Goal: Information Seeking & Learning: Learn about a topic

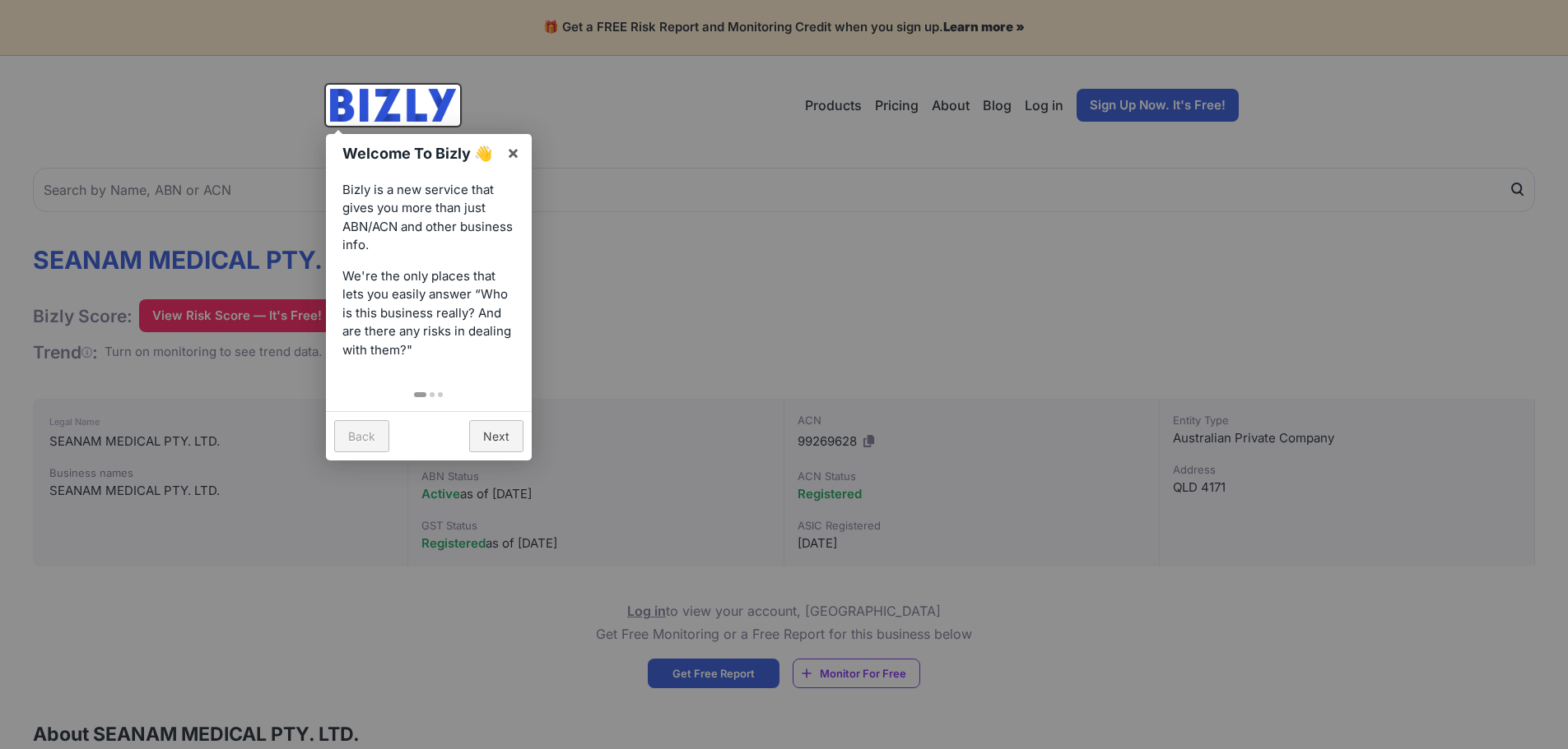
click at [671, 284] on div at bounding box center [784, 374] width 1568 height 749
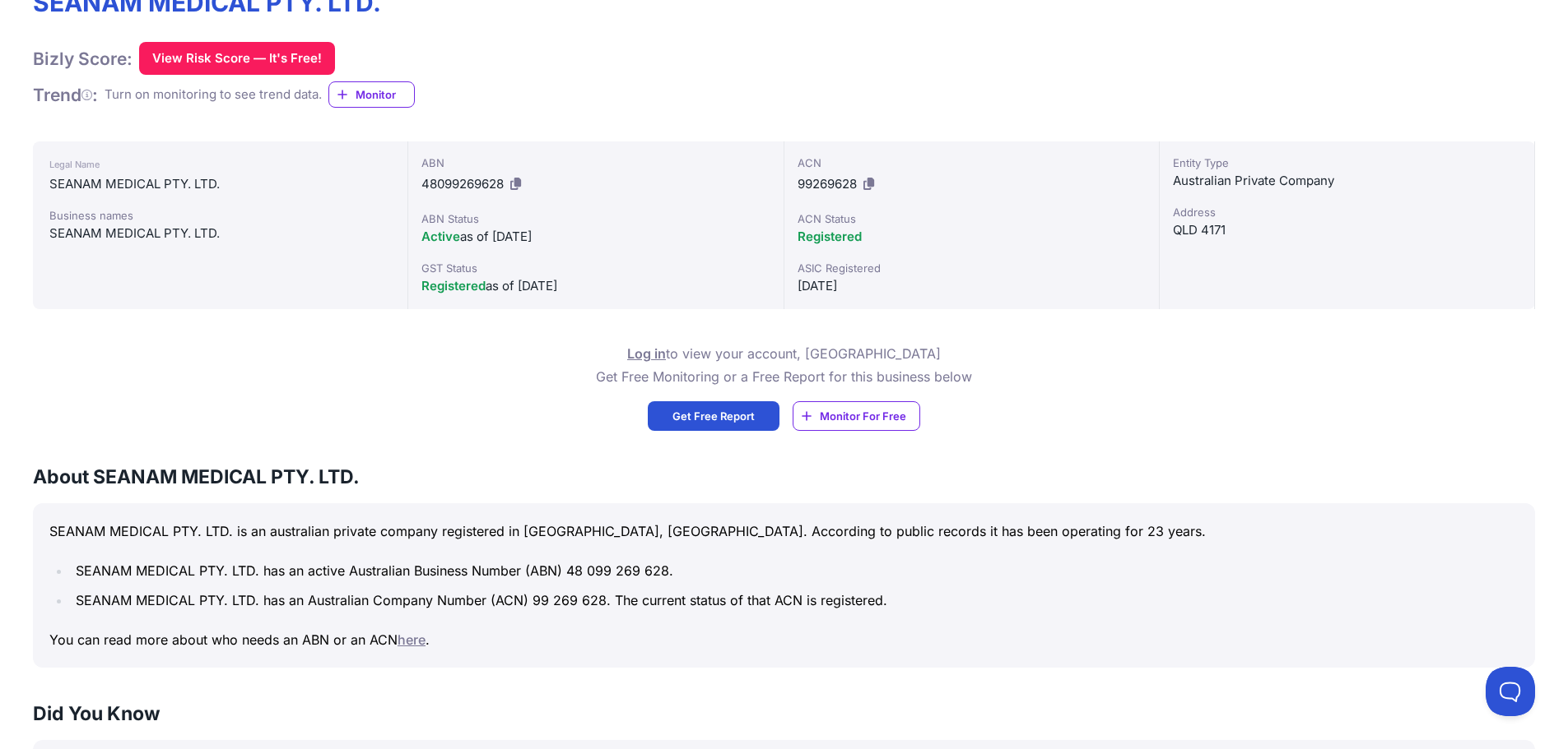
scroll to position [257, 0]
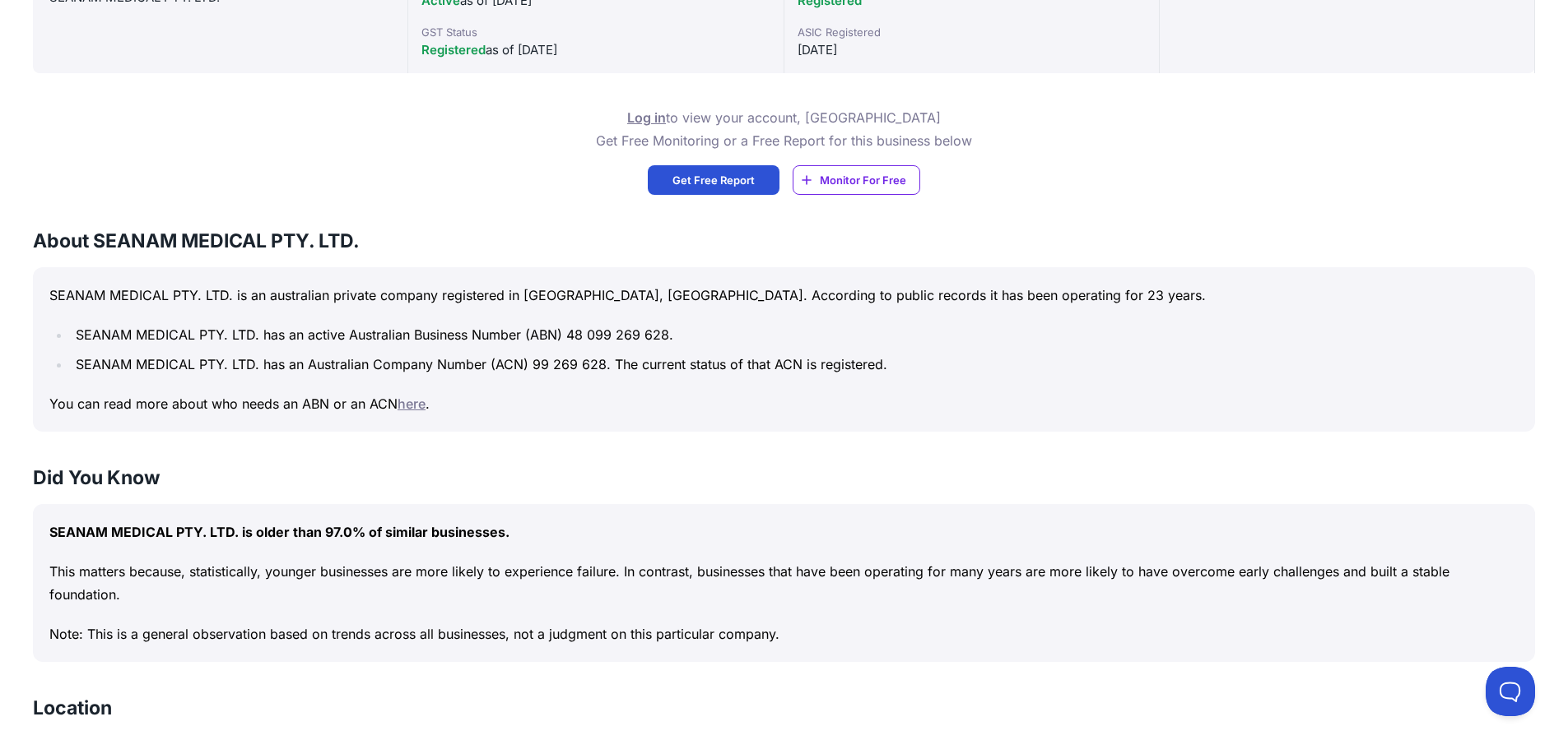
scroll to position [576, 0]
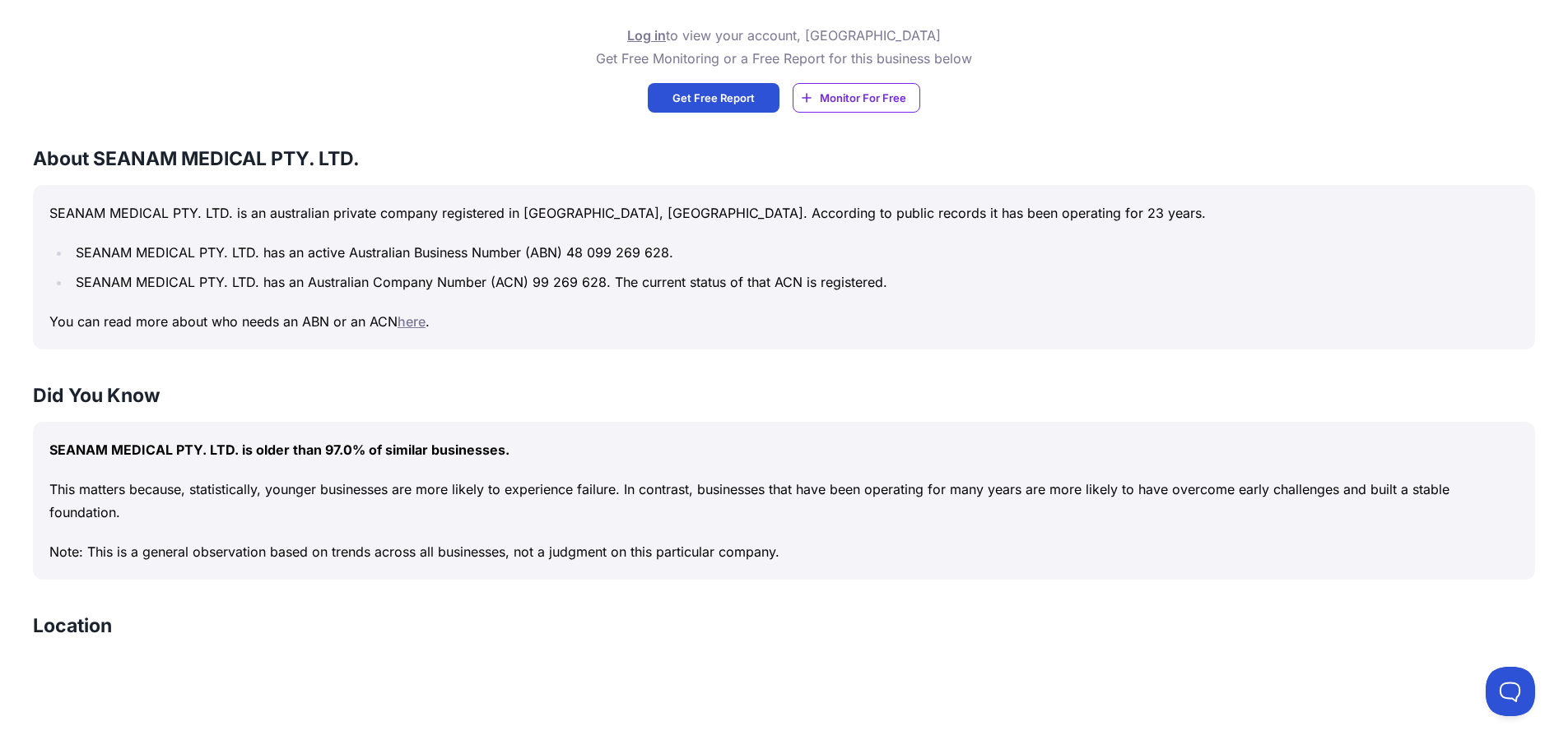
click at [412, 323] on link "here" at bounding box center [411, 321] width 28 height 16
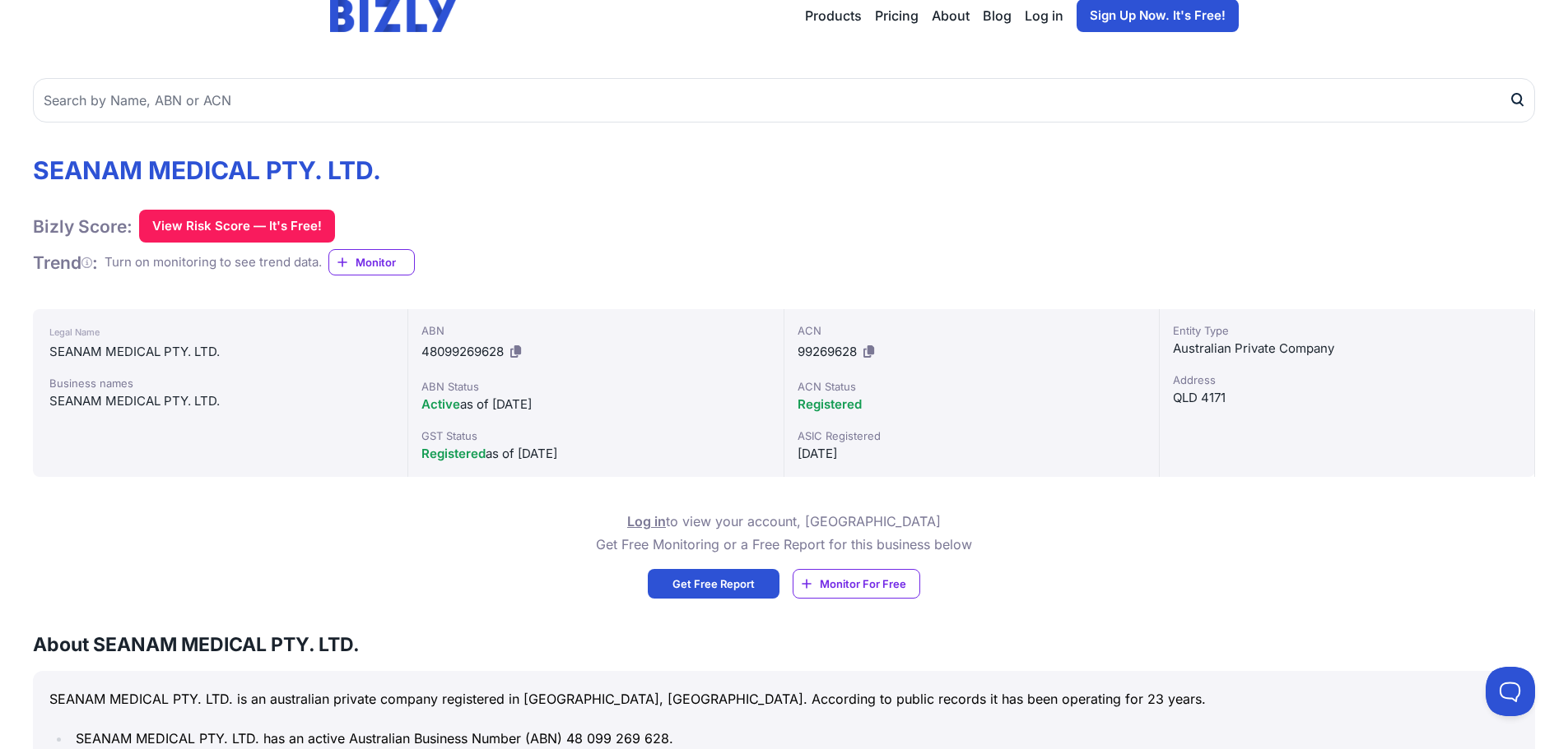
scroll to position [0, 0]
